Goal: Information Seeking & Learning: Learn about a topic

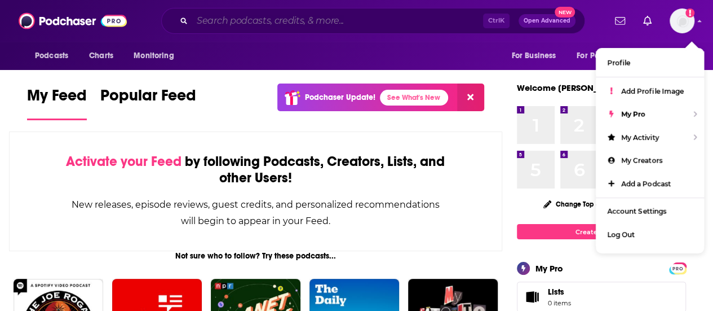
click at [375, 24] on input "Search podcasts, credits, & more..." at bounding box center [337, 21] width 291 height 18
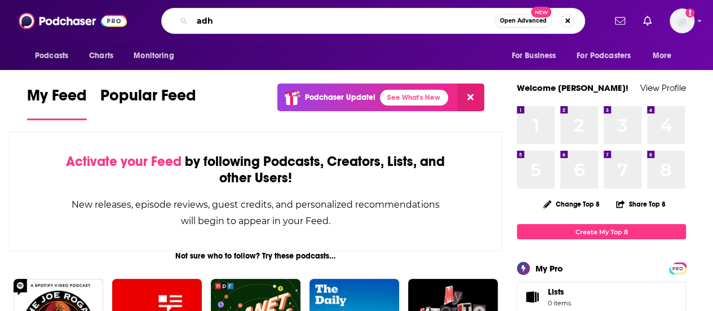
type input "[MEDICAL_DATA]"
click at [532, 20] on span "Open Advanced" at bounding box center [523, 21] width 47 height 6
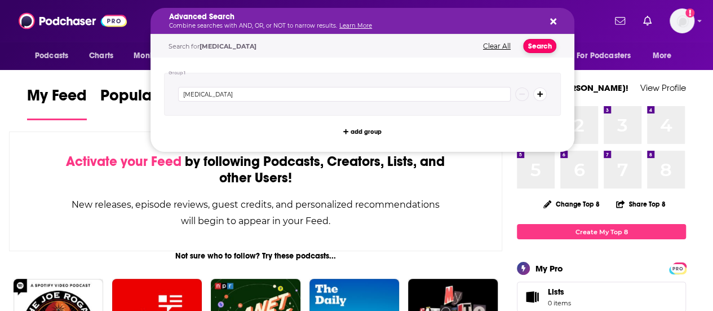
click at [538, 48] on button "Search" at bounding box center [539, 46] width 33 height 14
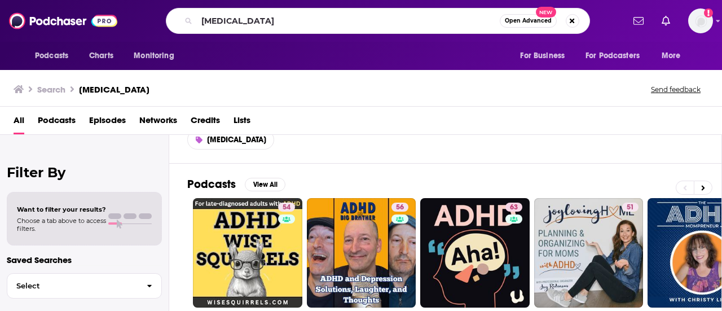
scroll to position [2, 0]
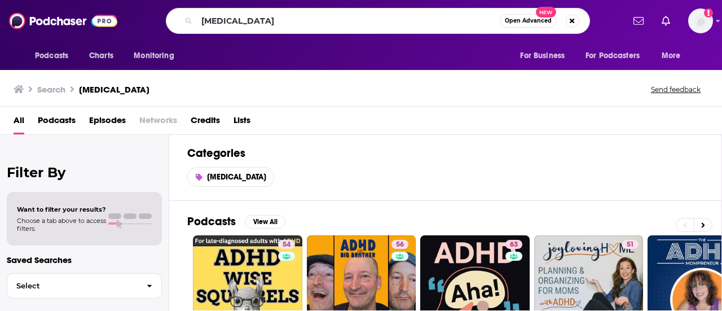
click at [53, 125] on span "Podcasts" at bounding box center [57, 122] width 38 height 23
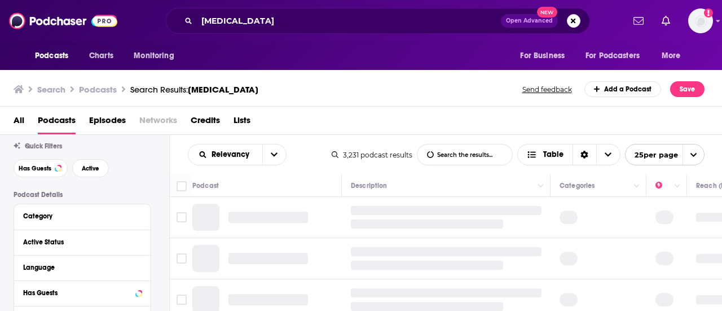
scroll to position [26, 0]
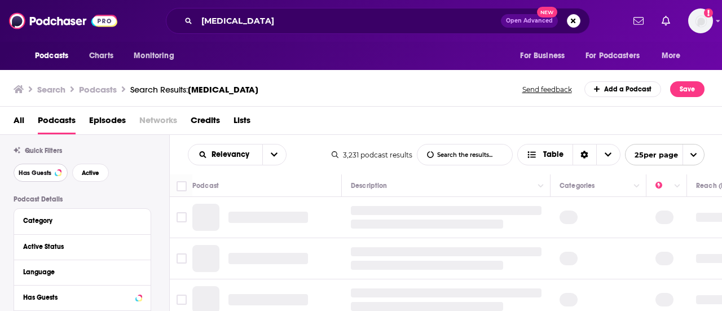
click at [50, 177] on button "Has Guests" at bounding box center [41, 172] width 54 height 18
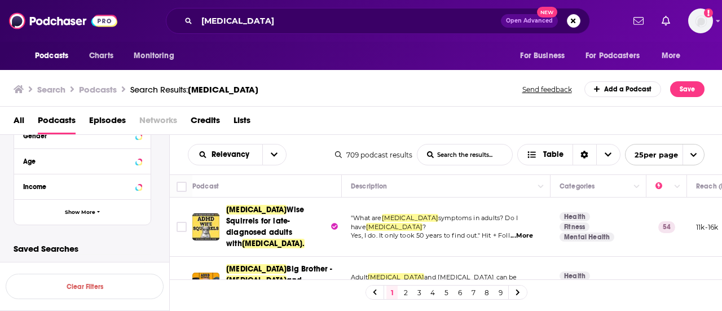
scroll to position [400, 0]
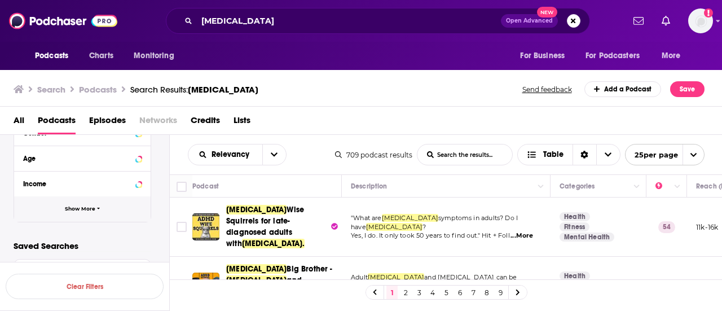
click at [108, 214] on button "Show More" at bounding box center [82, 208] width 136 height 25
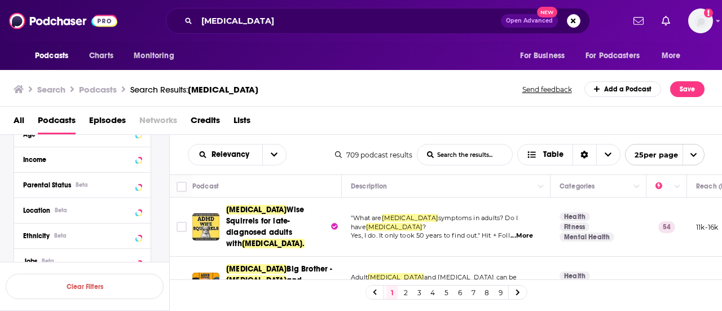
scroll to position [443, 0]
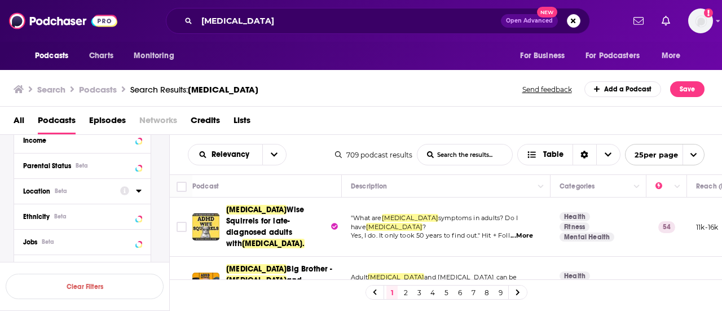
click at [139, 191] on icon at bounding box center [138, 190] width 5 height 3
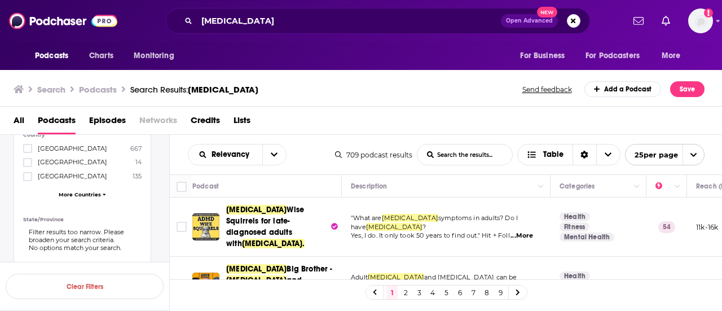
scroll to position [537, 0]
click at [104, 193] on icon at bounding box center [104, 191] width 3 height 5
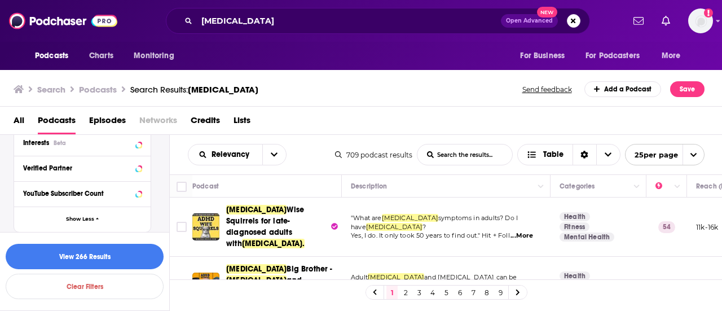
scroll to position [872, 0]
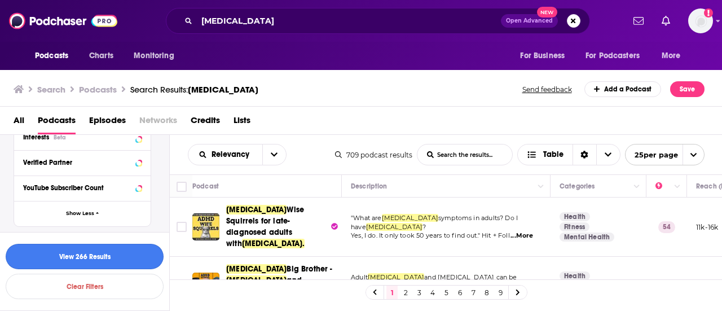
click at [118, 260] on button "View 266 Results" at bounding box center [85, 256] width 158 height 25
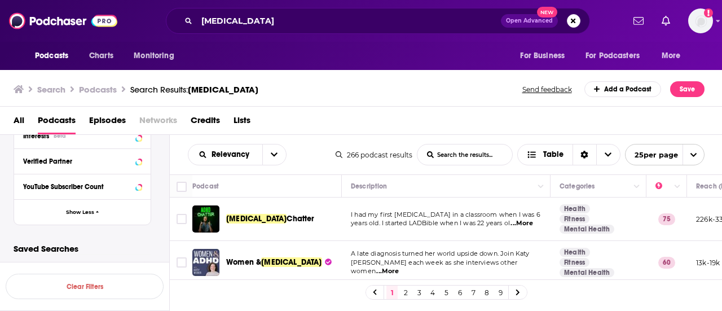
scroll to position [1, 0]
click at [608, 154] on icon "Choose View" at bounding box center [607, 155] width 7 height 8
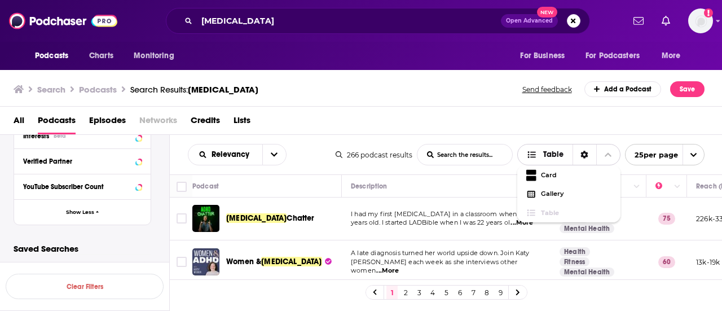
click at [608, 154] on icon "Choose View" at bounding box center [607, 155] width 7 height 8
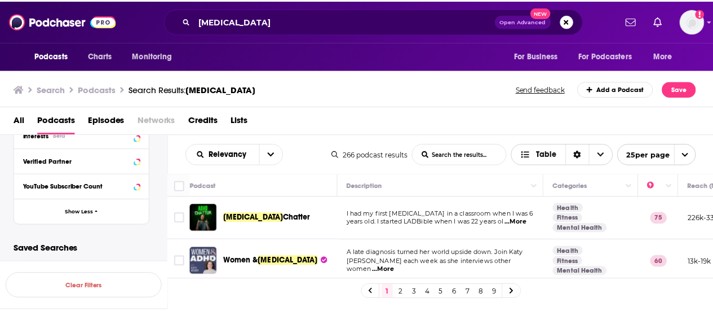
scroll to position [0, 0]
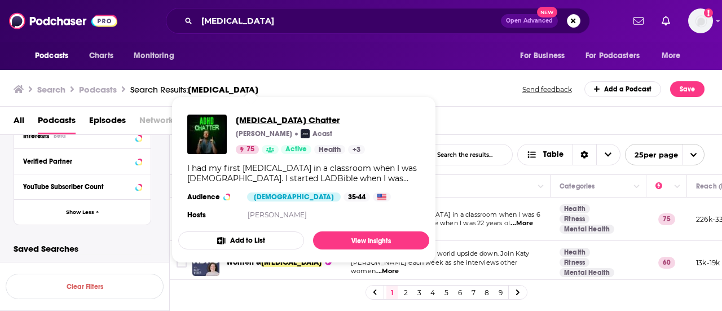
click at [266, 118] on span "[MEDICAL_DATA] Chatter" at bounding box center [300, 119] width 129 height 11
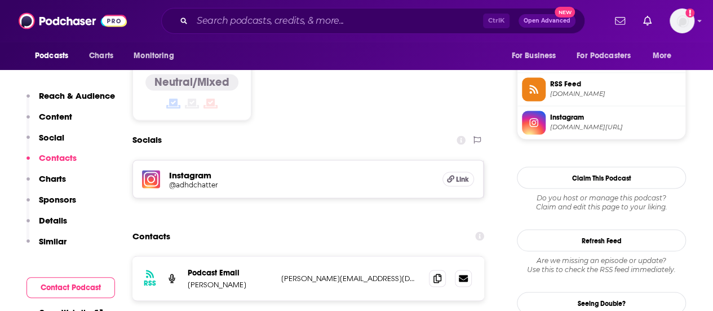
scroll to position [920, 0]
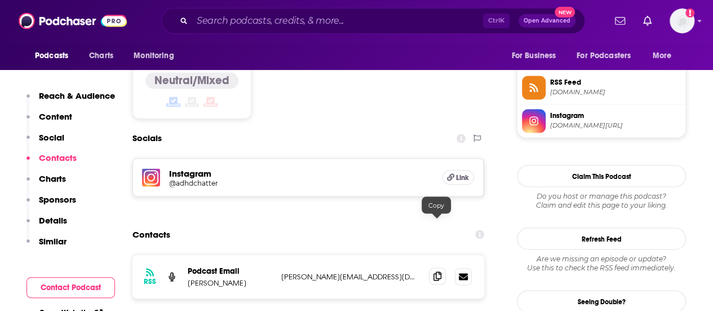
click at [437, 271] on icon at bounding box center [438, 275] width 8 height 9
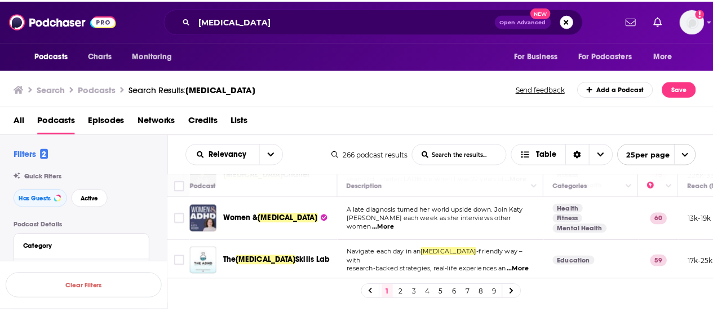
scroll to position [43, 0]
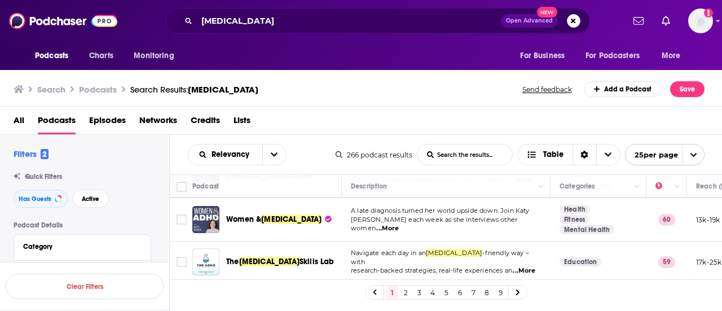
click at [263, 221] on span "[MEDICAL_DATA]" at bounding box center [291, 219] width 60 height 10
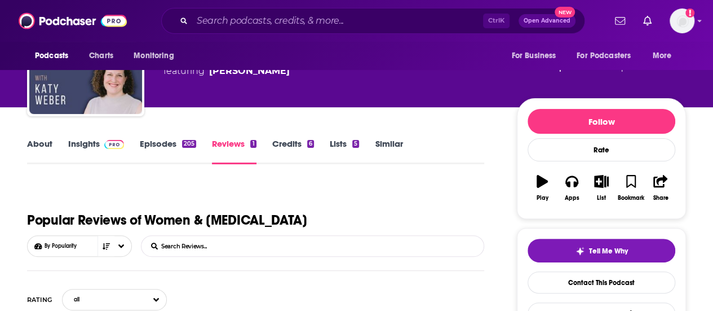
scroll to position [77, 0]
click at [87, 152] on link "Insights" at bounding box center [96, 151] width 56 height 26
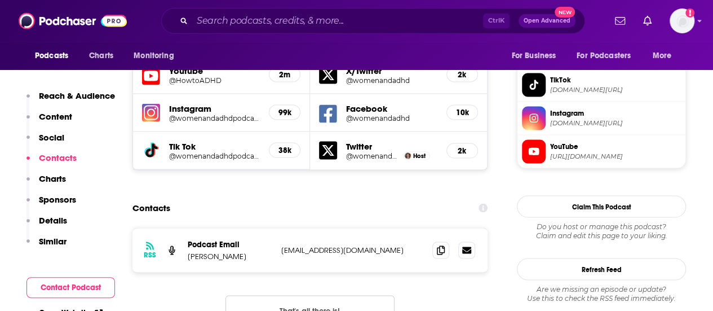
scroll to position [1035, 0]
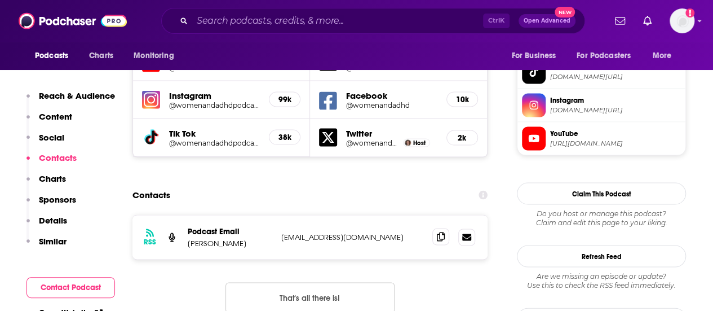
click at [440, 232] on icon at bounding box center [441, 236] width 8 height 9
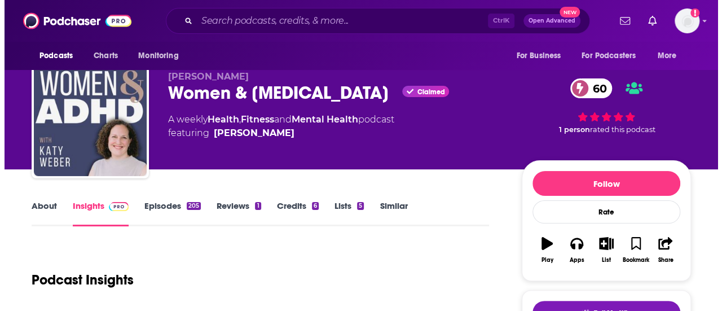
scroll to position [0, 0]
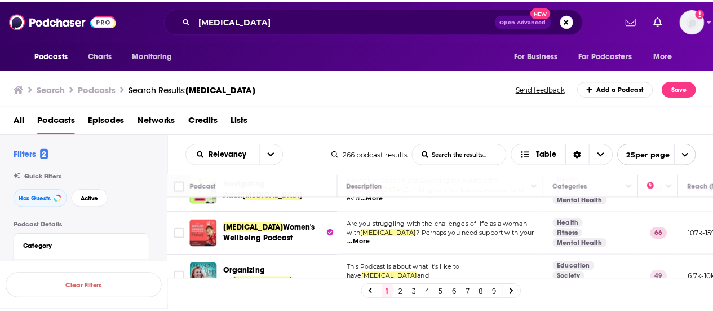
scroll to position [159, 0]
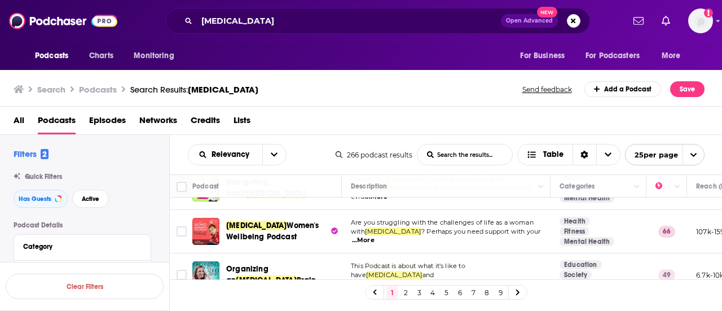
click at [457, 235] on span "? Perhaps you need support with your" at bounding box center [480, 231] width 119 height 8
click at [288, 228] on span "Women's Wellbeing Podcast" at bounding box center [272, 230] width 93 height 21
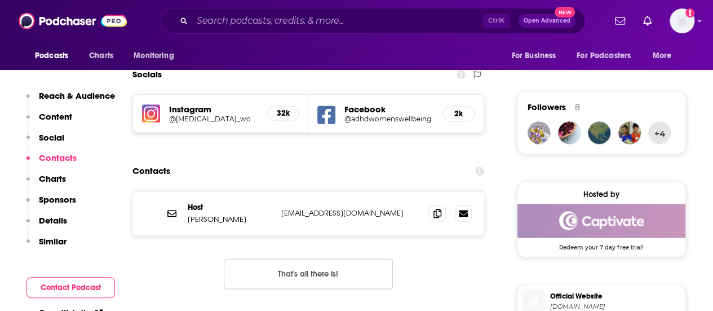
scroll to position [784, 0]
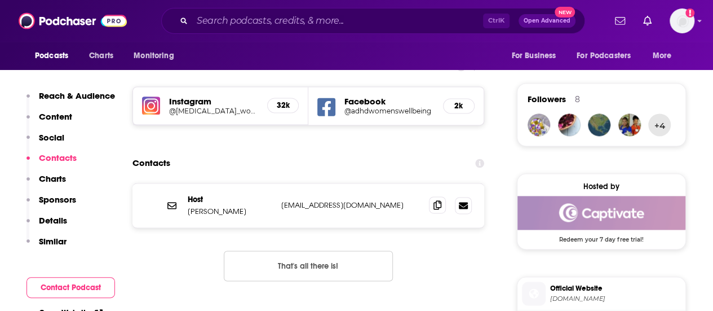
click at [437, 207] on icon at bounding box center [438, 204] width 8 height 9
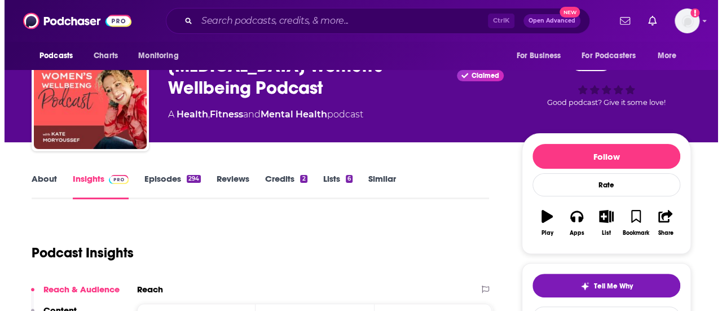
scroll to position [0, 0]
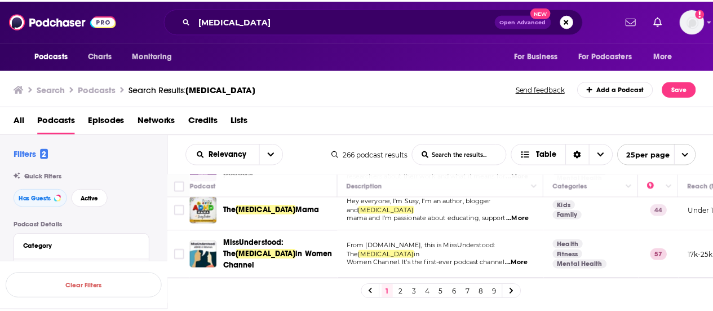
scroll to position [598, 0]
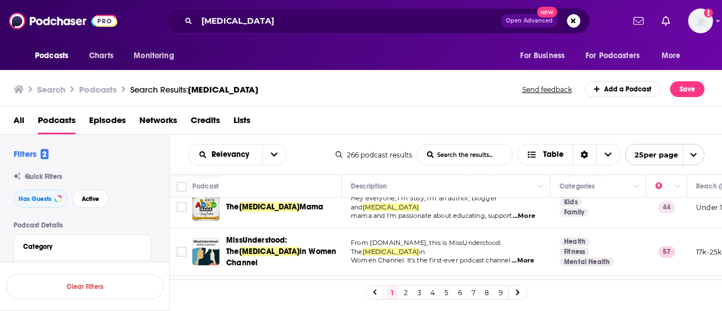
click at [407, 238] on p "From [DOMAIN_NAME], this is MissUnderstood: The [MEDICAL_DATA] in" at bounding box center [446, 247] width 190 height 18
click at [269, 246] on span "in Women Channel" at bounding box center [281, 256] width 110 height 21
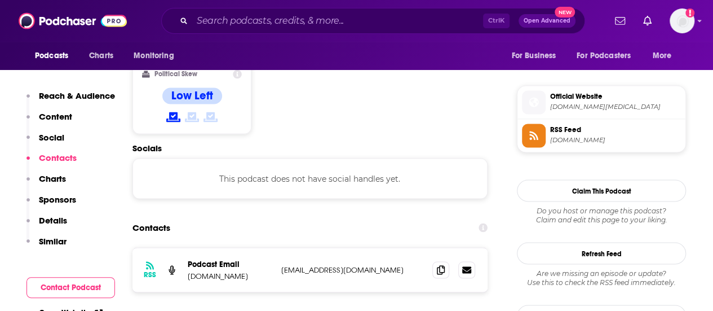
scroll to position [912, 0]
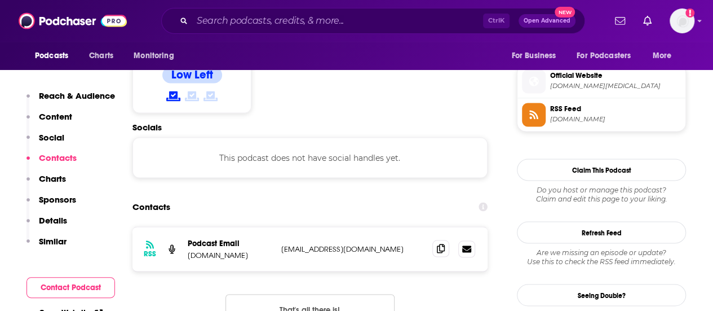
click at [437, 244] on icon at bounding box center [441, 248] width 8 height 9
click at [439, 244] on icon at bounding box center [441, 248] width 8 height 9
click at [441, 244] on icon at bounding box center [441, 248] width 8 height 9
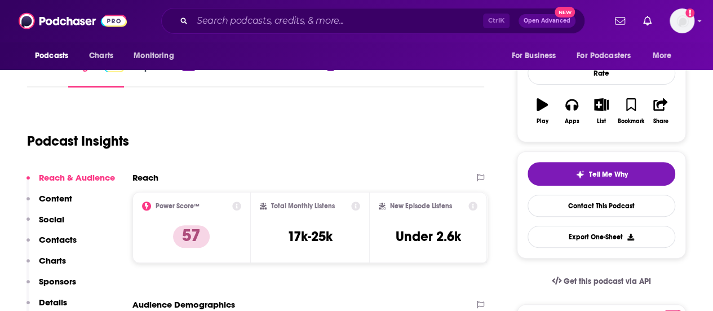
scroll to position [0, 0]
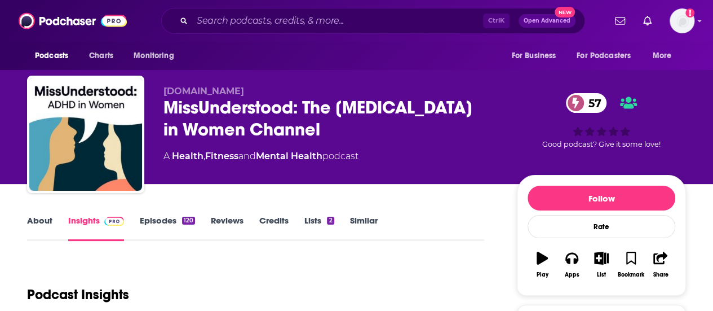
click at [91, 227] on link "Insights" at bounding box center [96, 228] width 56 height 26
click at [32, 224] on link "About" at bounding box center [39, 228] width 25 height 26
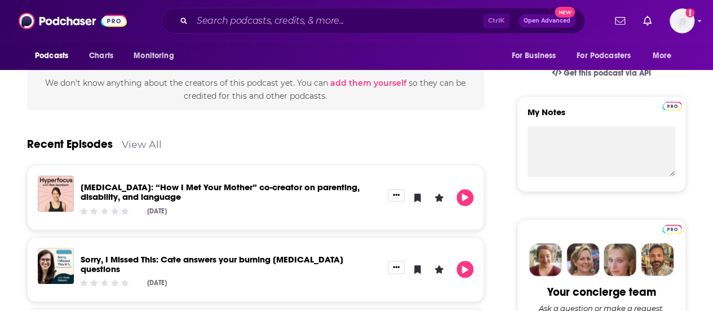
scroll to position [363, 0]
